Goal: Check status: Check status

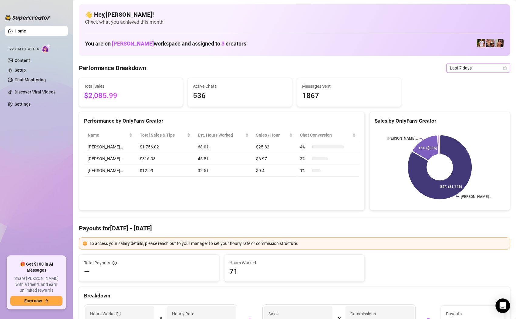
click at [459, 67] on span "Last 7 days" at bounding box center [478, 67] width 56 height 9
click at [464, 114] on div "Custom date" at bounding box center [478, 119] width 61 height 10
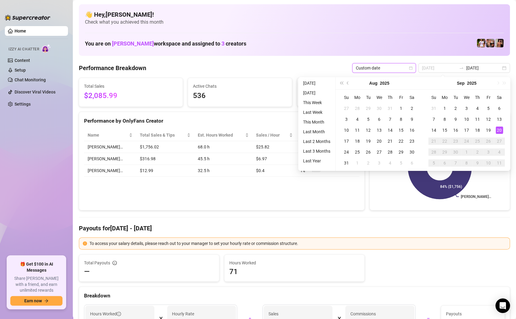
type input "[DATE]"
click at [500, 128] on div "20" at bounding box center [499, 130] width 7 height 7
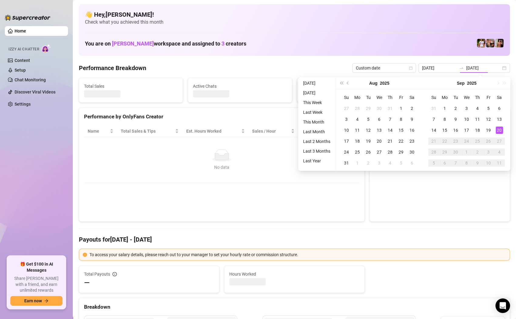
type input "[DATE]"
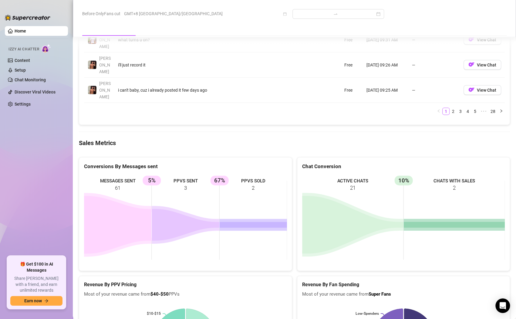
scroll to position [791, 0]
